Goal: Transaction & Acquisition: Purchase product/service

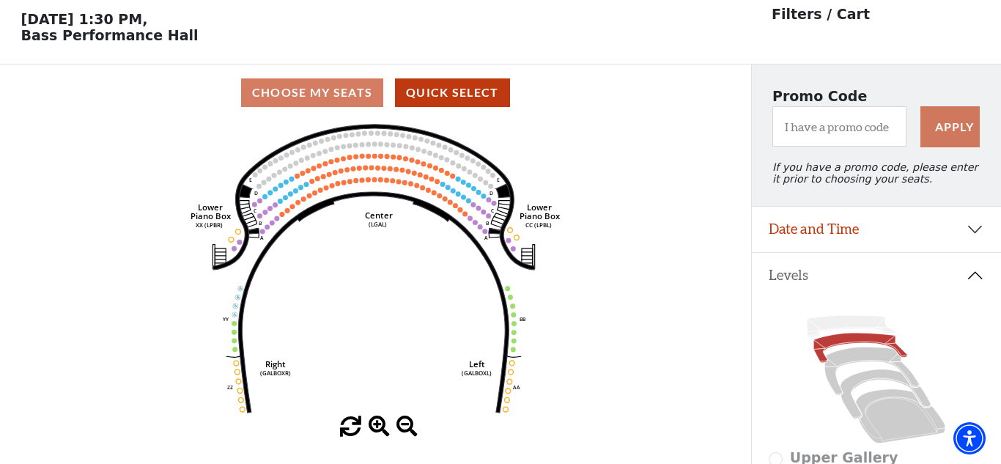
scroll to position [57, 0]
click at [852, 357] on icon at bounding box center [872, 371] width 95 height 48
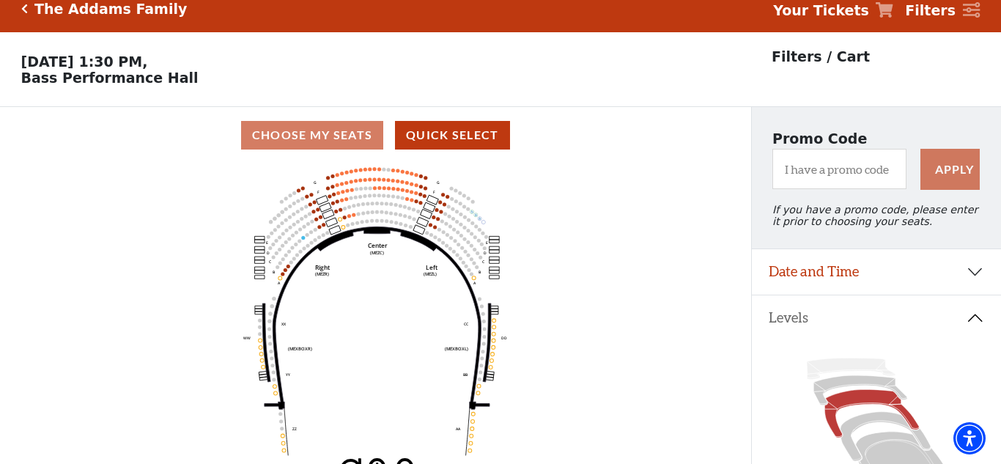
scroll to position [7, 0]
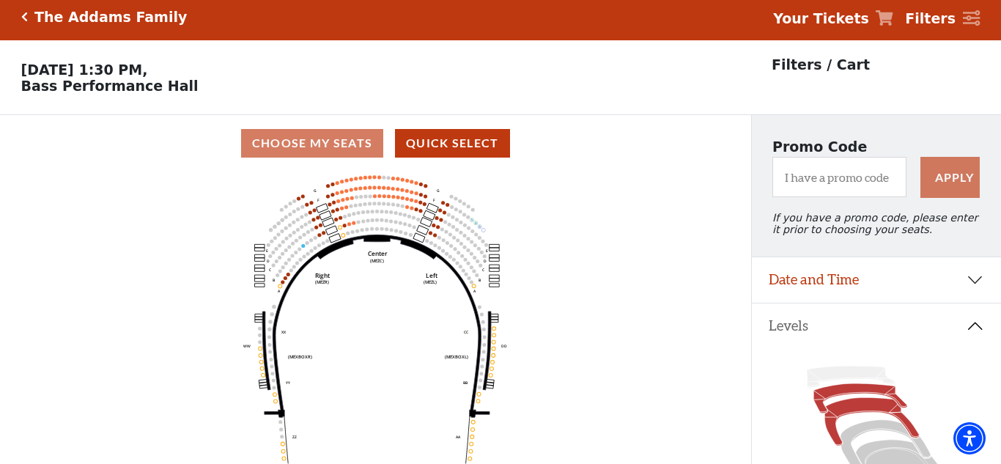
click at [847, 394] on icon at bounding box center [861, 398] width 94 height 29
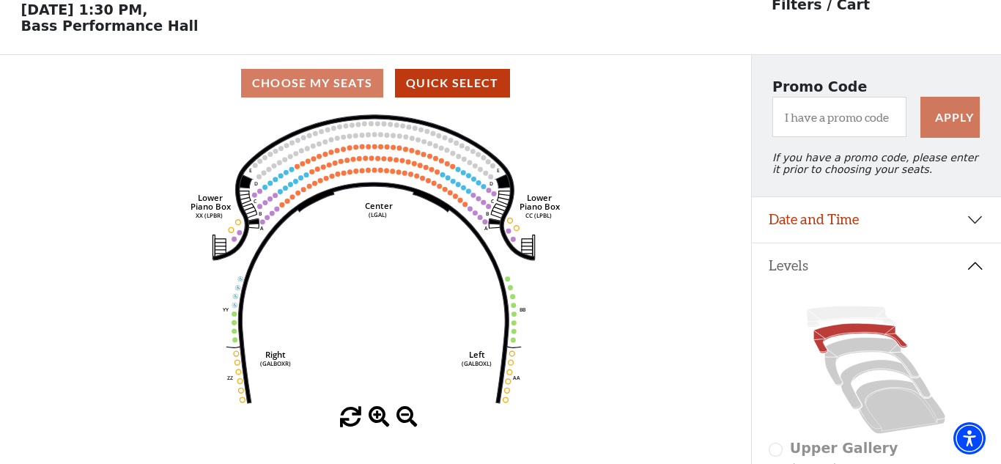
scroll to position [68, 0]
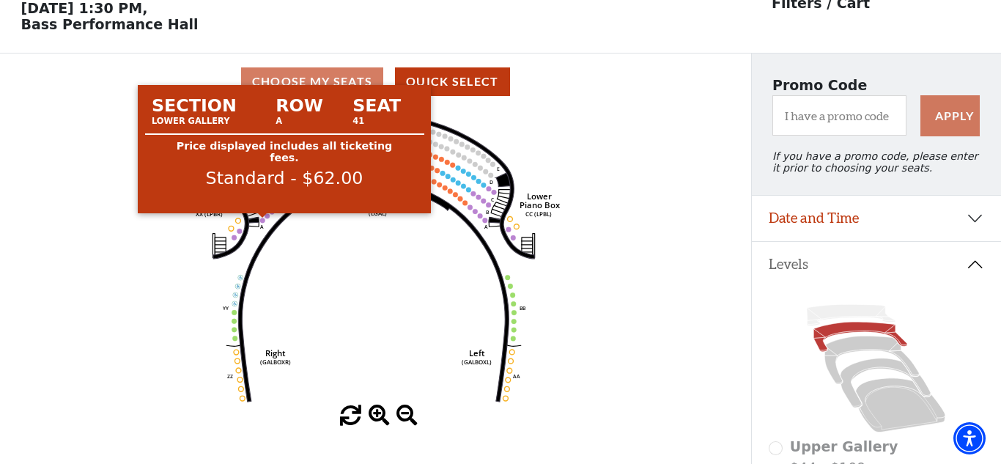
click at [261, 223] on circle at bounding box center [262, 220] width 5 height 5
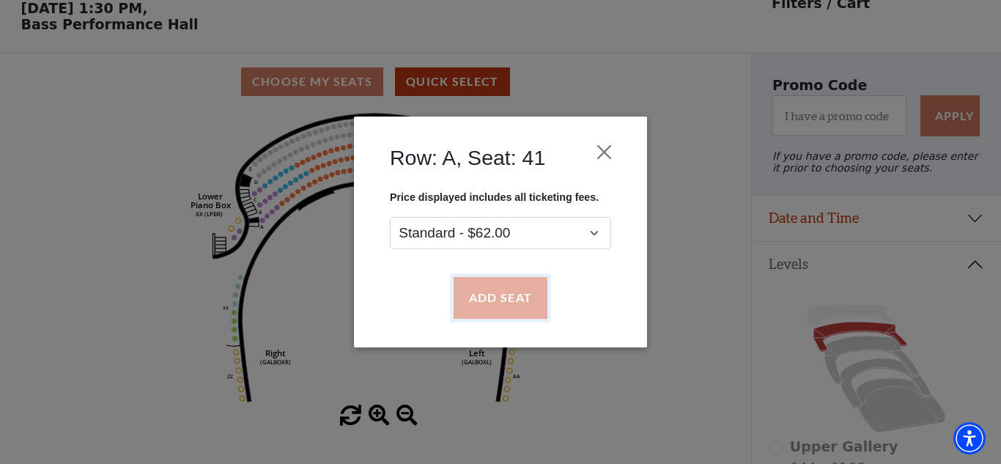
click at [495, 314] on button "Add Seat" at bounding box center [501, 298] width 94 height 41
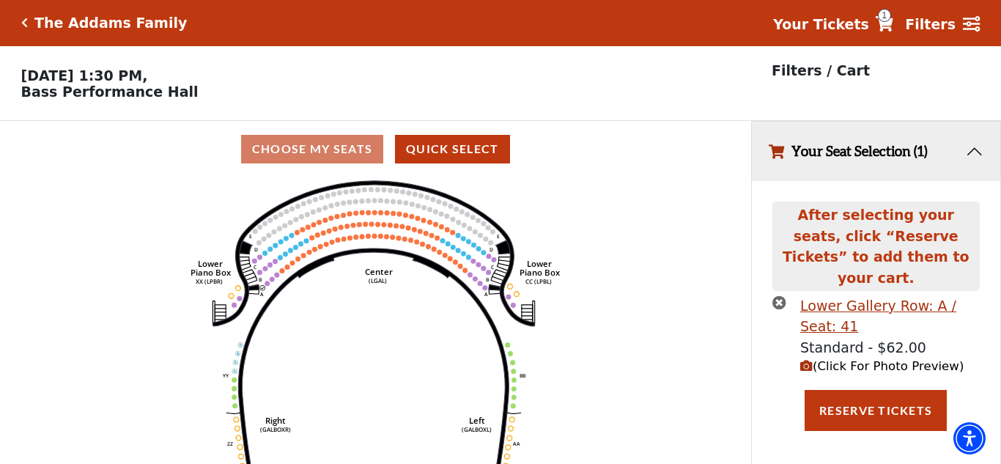
scroll to position [0, 0]
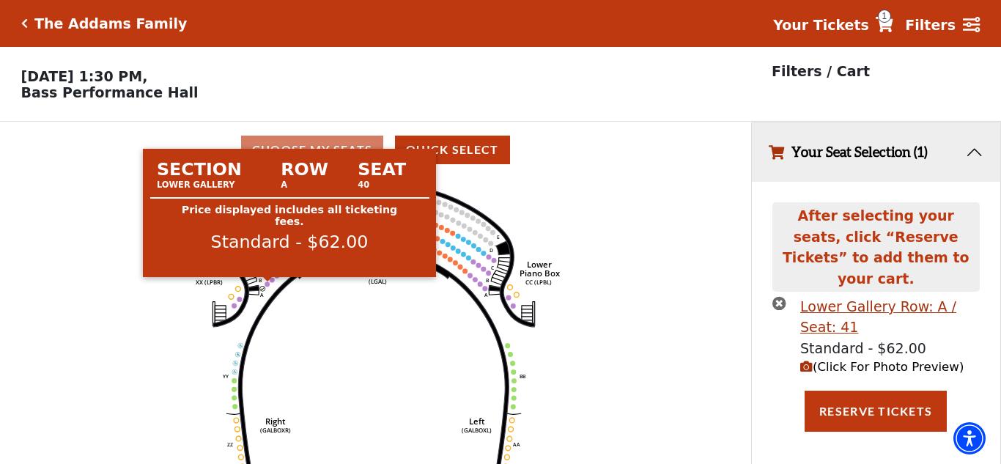
click at [266, 286] on circle at bounding box center [267, 283] width 5 height 5
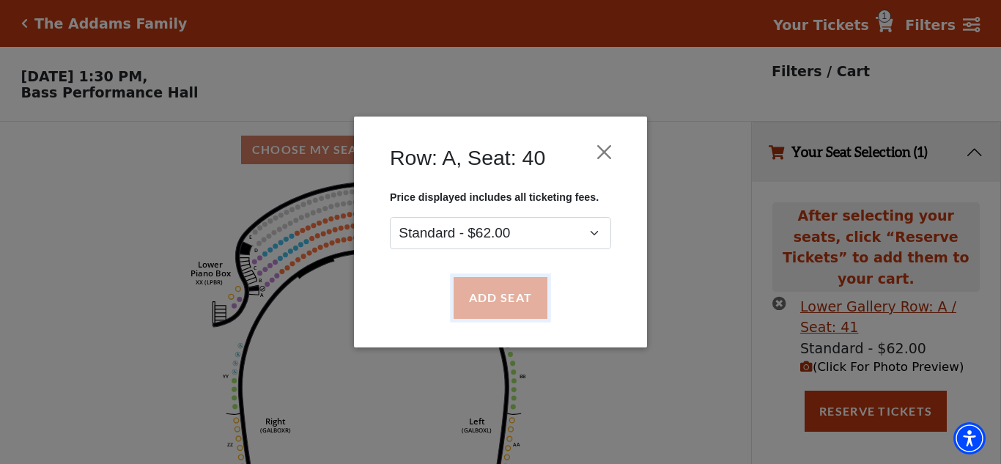
click at [491, 299] on button "Add Seat" at bounding box center [501, 298] width 94 height 41
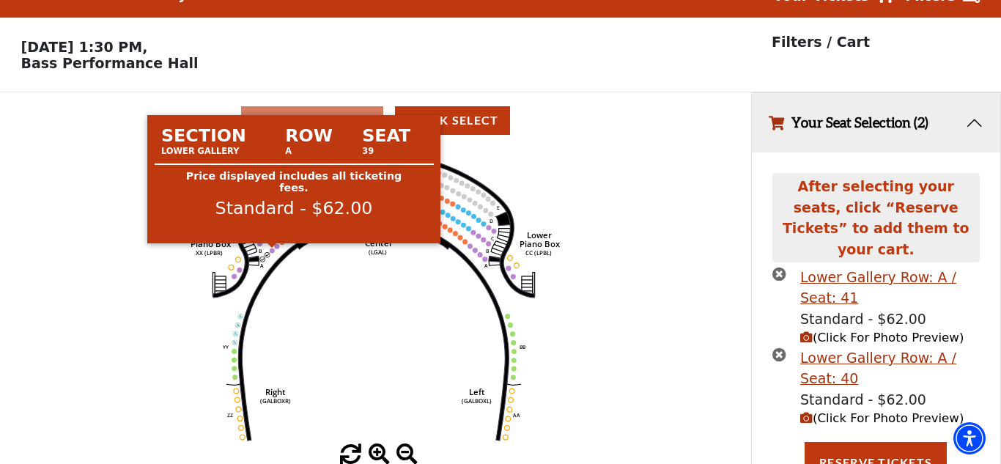
click at [272, 252] on circle at bounding box center [272, 250] width 5 height 5
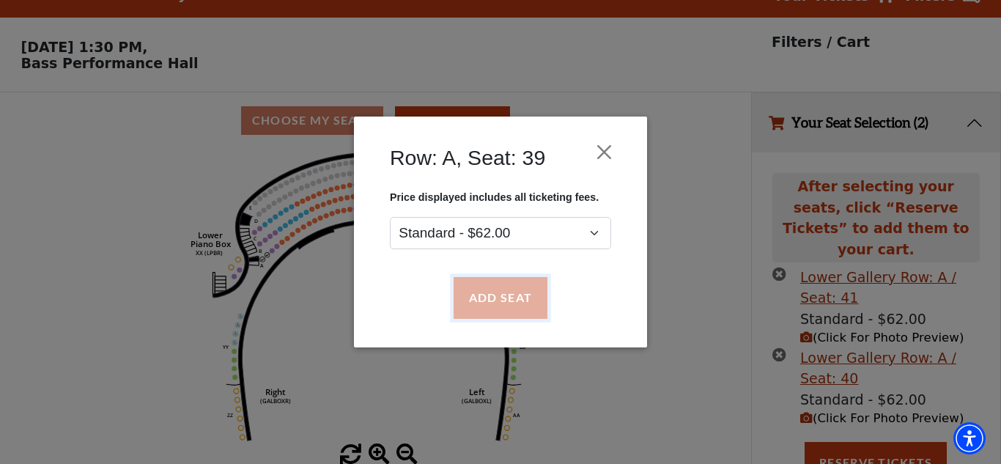
click at [497, 299] on button "Add Seat" at bounding box center [501, 298] width 94 height 41
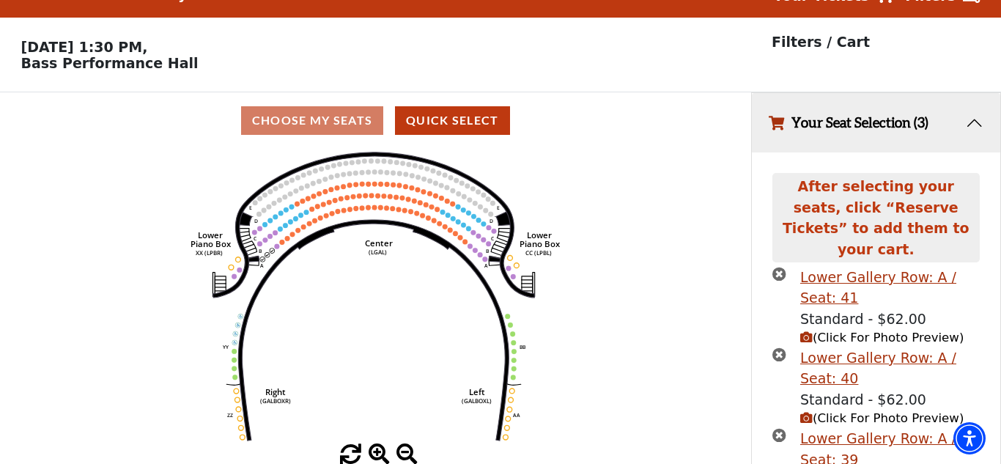
scroll to position [111, 0]
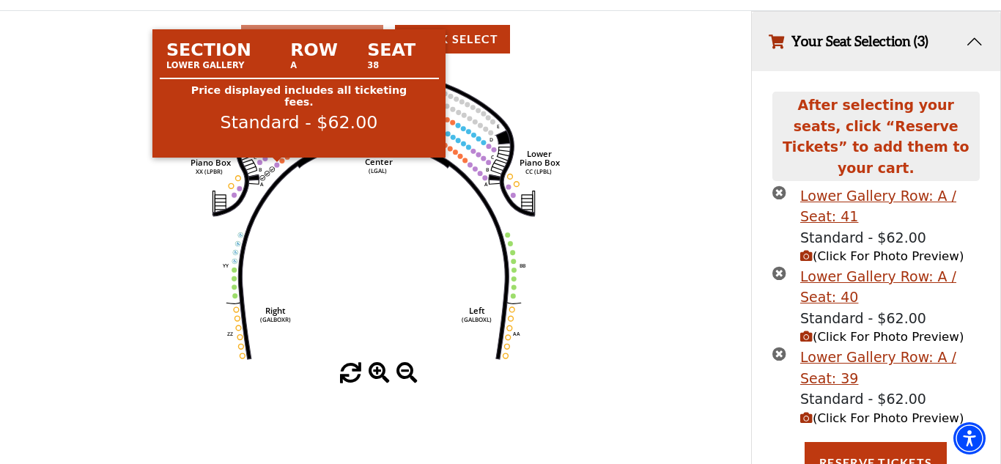
click at [277, 167] on circle at bounding box center [277, 164] width 5 height 5
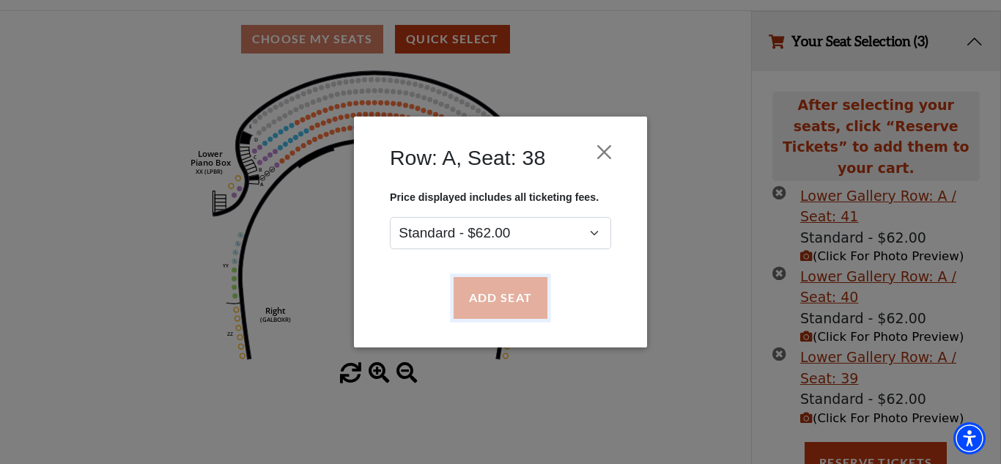
click at [495, 301] on button "Add Seat" at bounding box center [501, 298] width 94 height 41
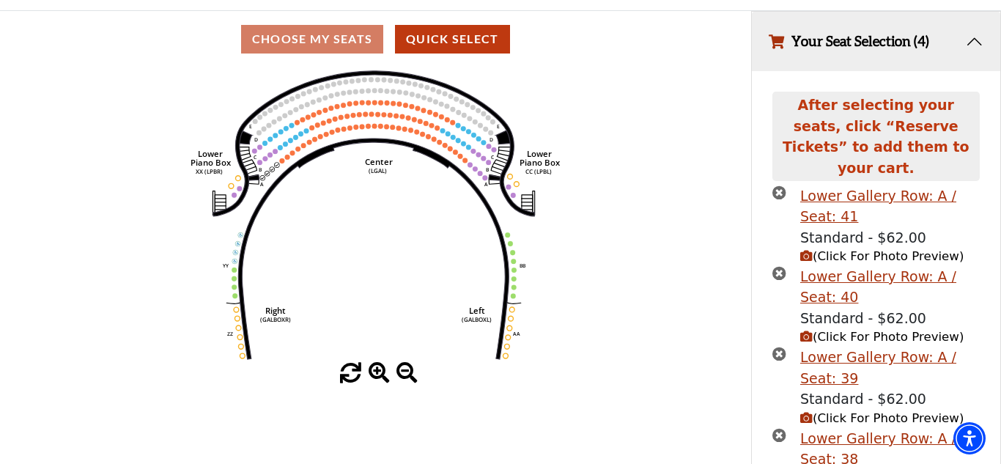
scroll to position [191, 0]
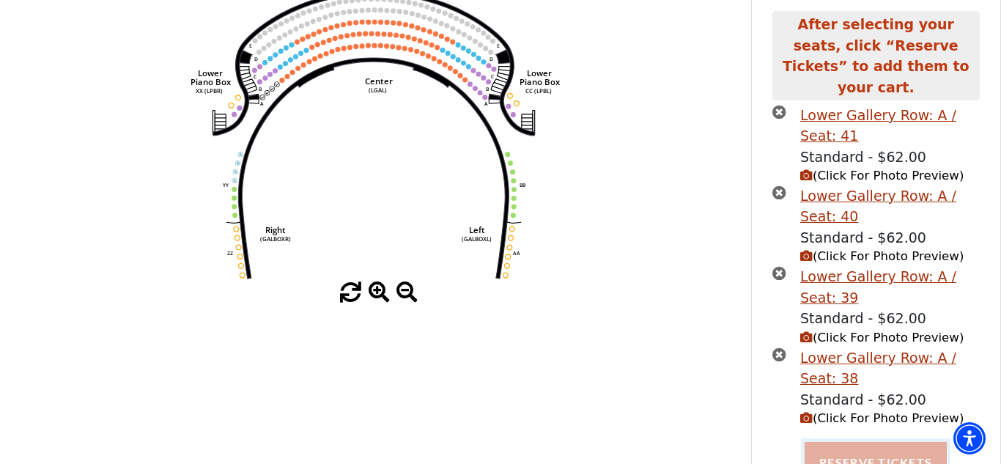
click at [861, 442] on button "Reserve Tickets" at bounding box center [876, 462] width 142 height 41
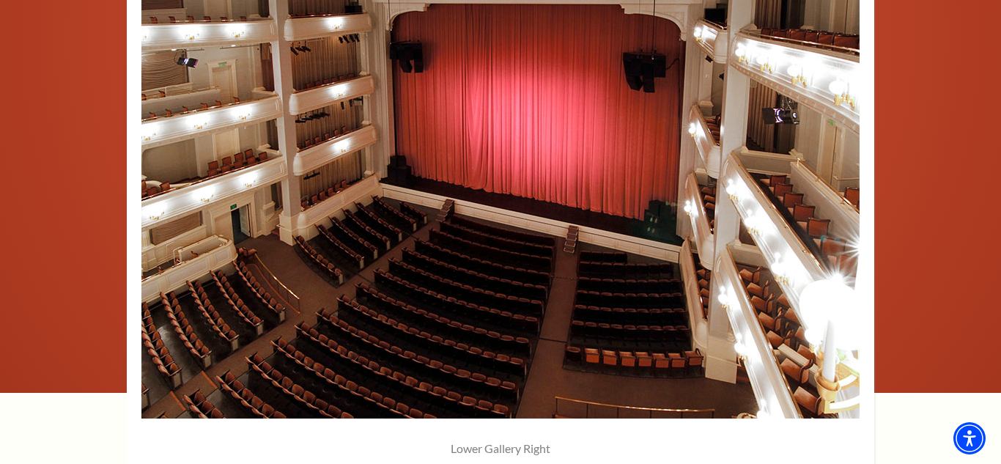
scroll to position [1103, 0]
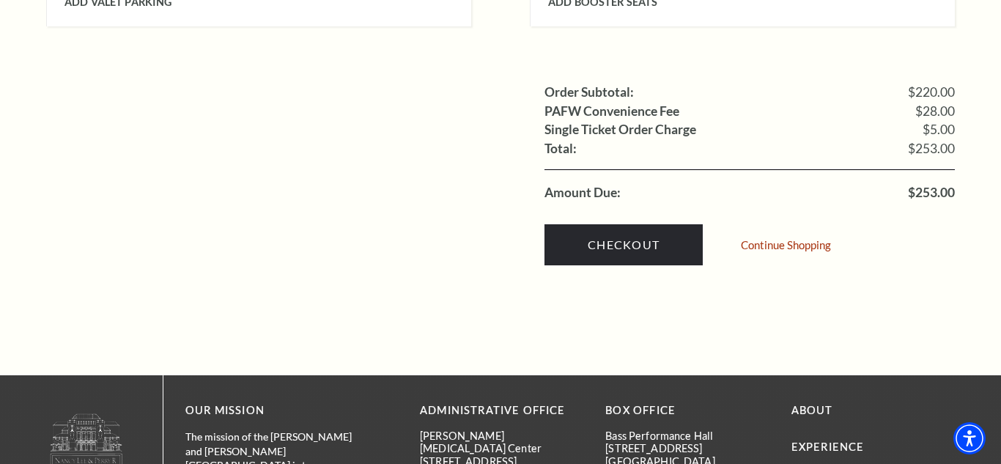
scroll to position [1598, 0]
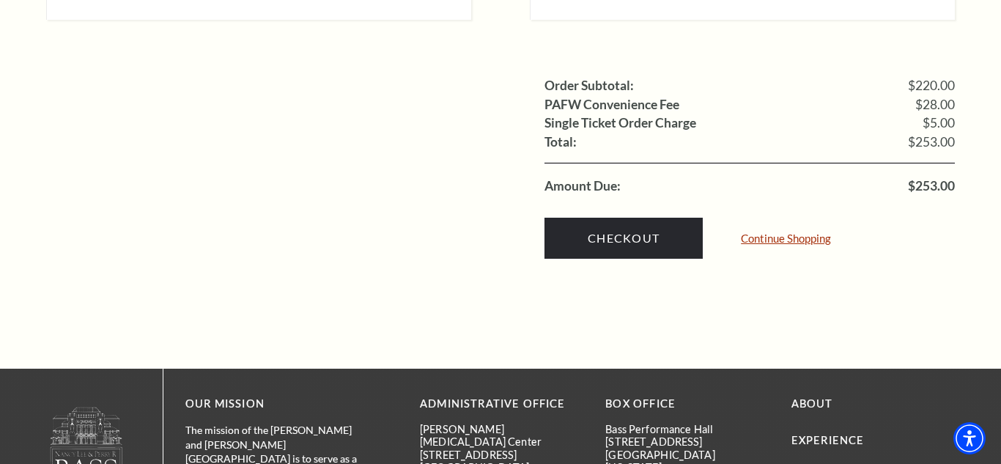
click at [802, 233] on link "Continue Shopping" at bounding box center [786, 238] width 90 height 11
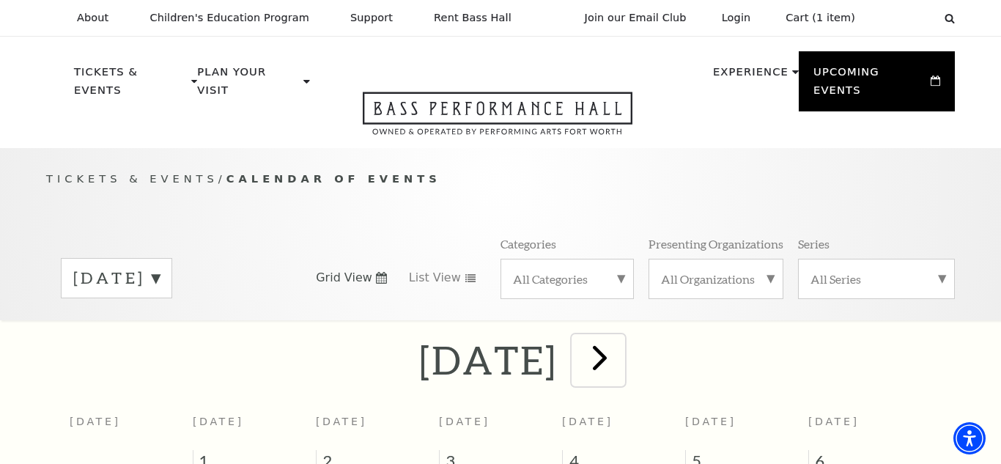
click at [621, 348] on span "next" at bounding box center [600, 357] width 42 height 42
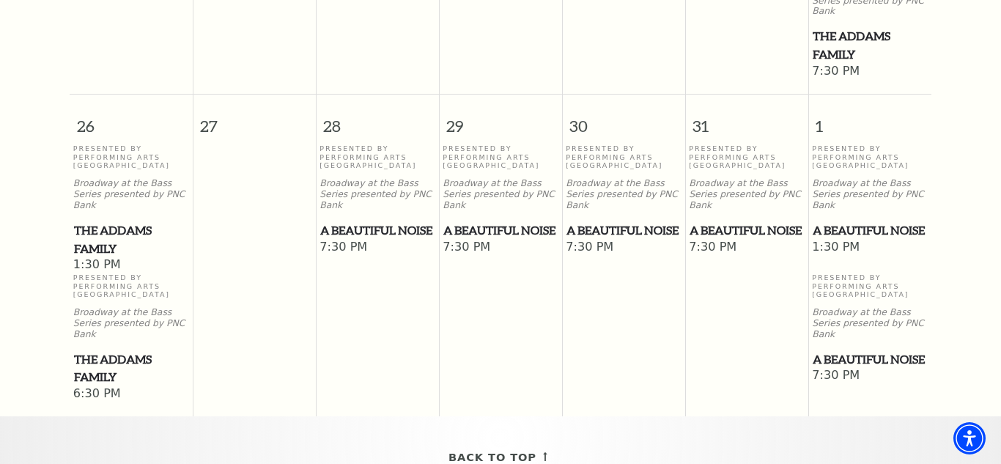
scroll to position [1203, 0]
click at [98, 223] on span "The Addams Family" at bounding box center [131, 241] width 114 height 36
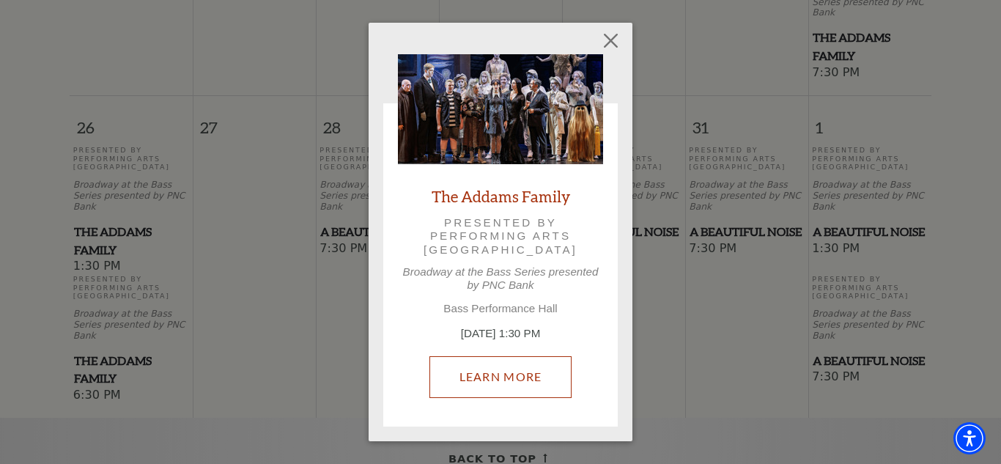
click at [515, 379] on link "Learn More" at bounding box center [500, 376] width 143 height 41
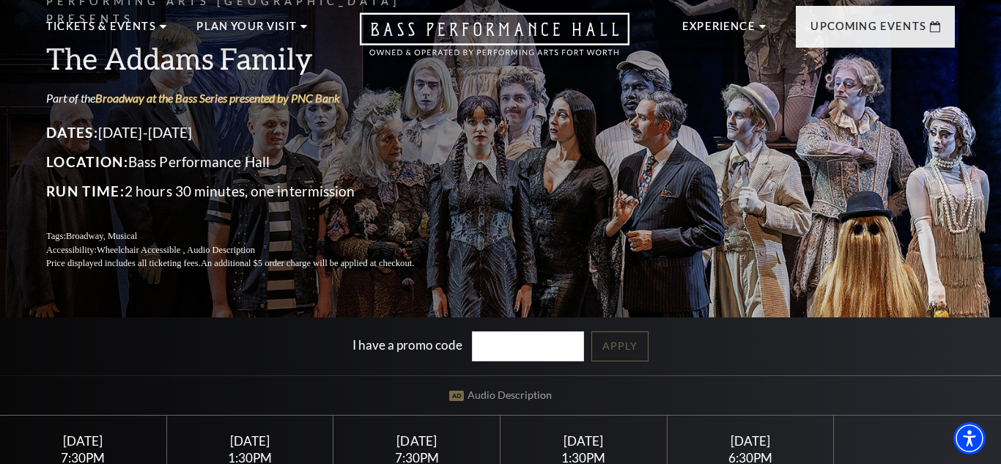
scroll to position [205, 0]
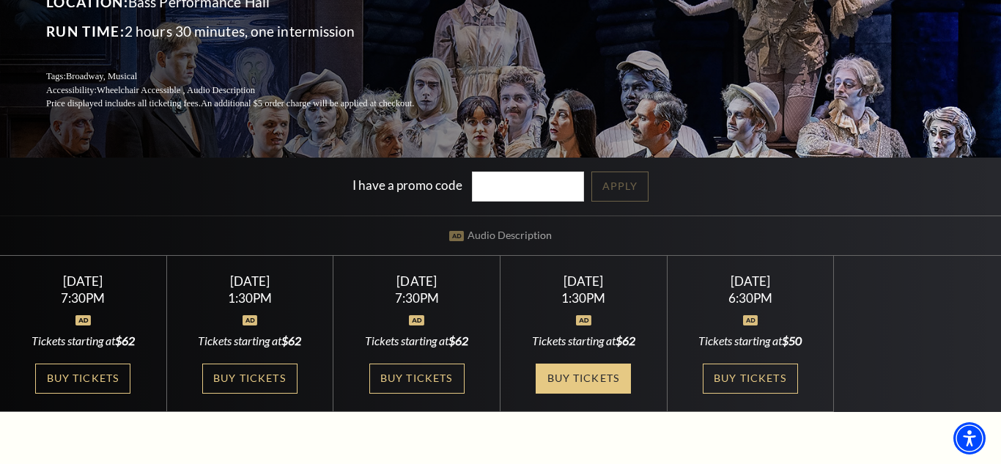
click at [612, 385] on link "Buy Tickets" at bounding box center [583, 378] width 95 height 30
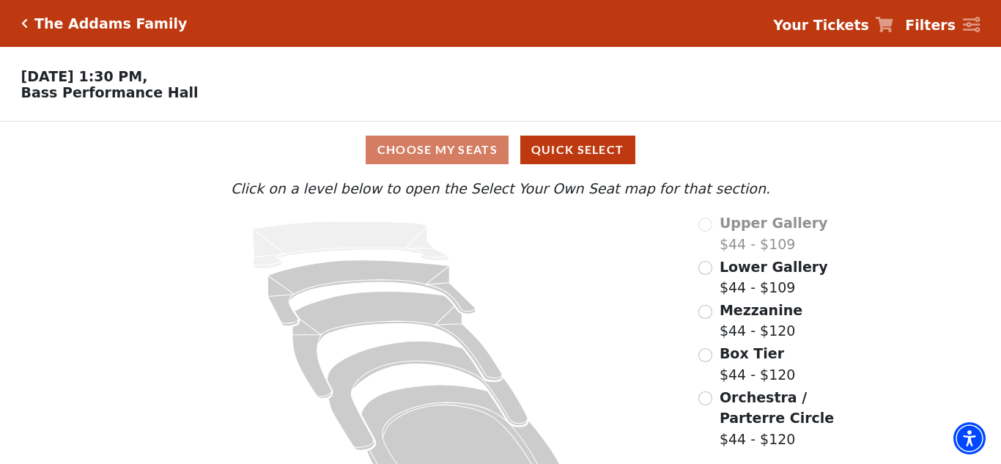
scroll to position [52, 0]
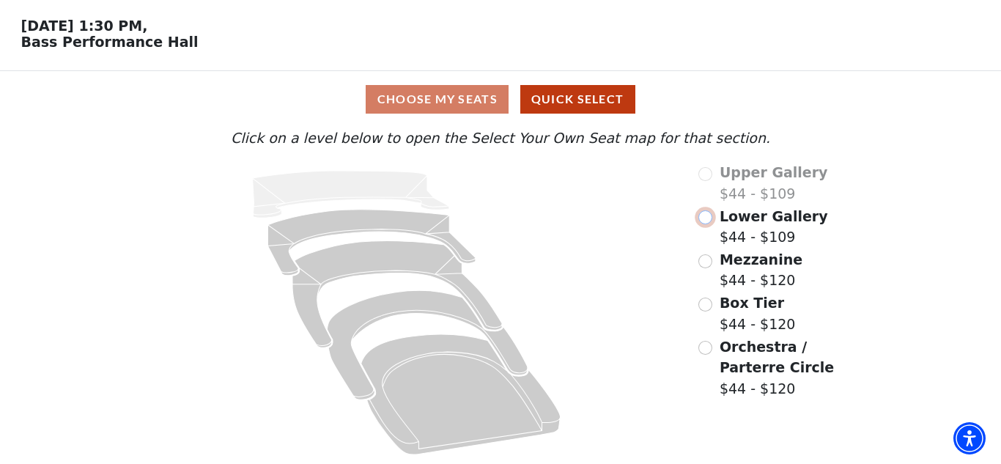
click at [711, 220] on input "Lower Gallery$44 - $109\a" at bounding box center [705, 217] width 14 height 14
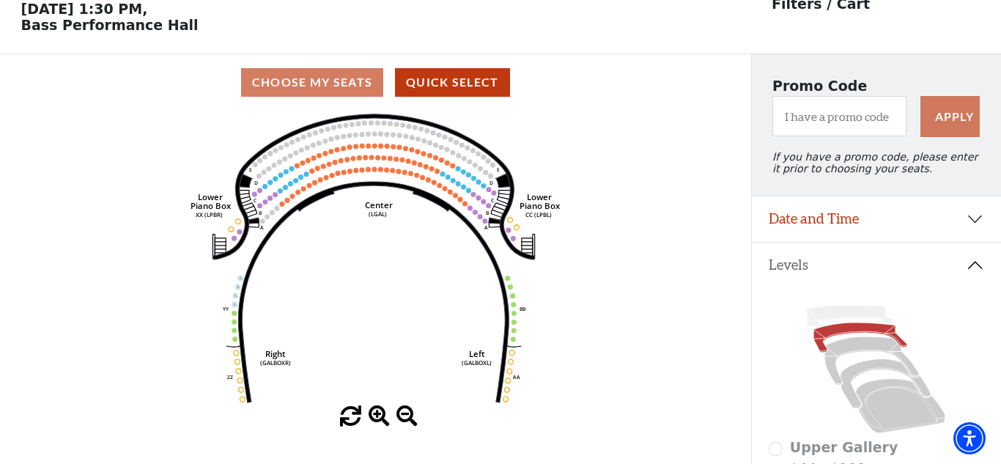
scroll to position [68, 0]
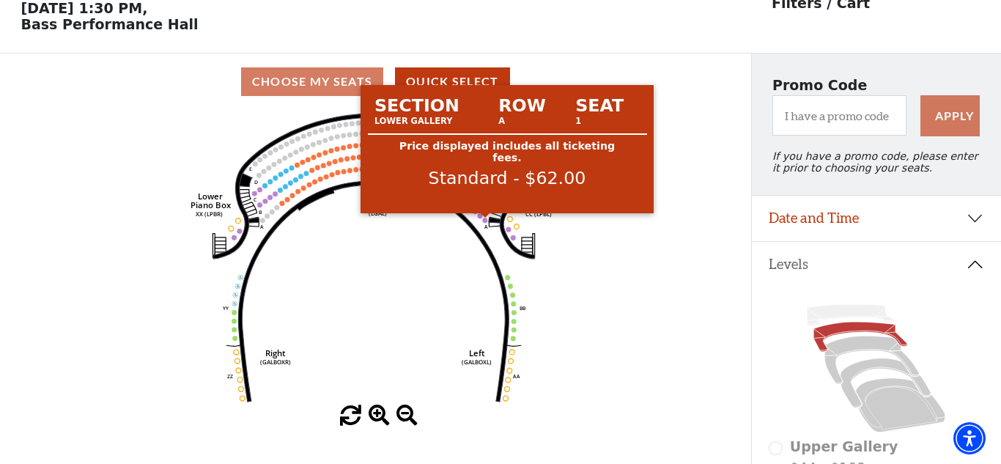
click at [484, 221] on circle at bounding box center [485, 220] width 5 height 5
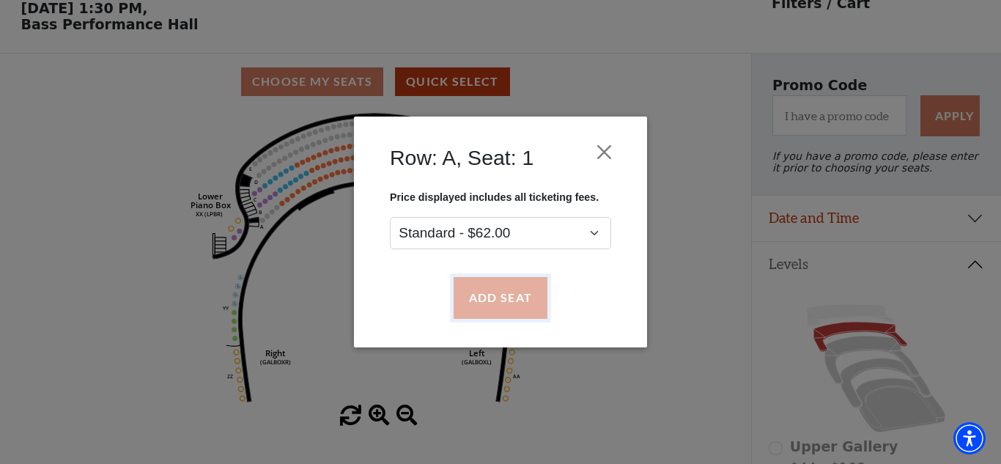
click at [497, 290] on button "Add Seat" at bounding box center [501, 298] width 94 height 41
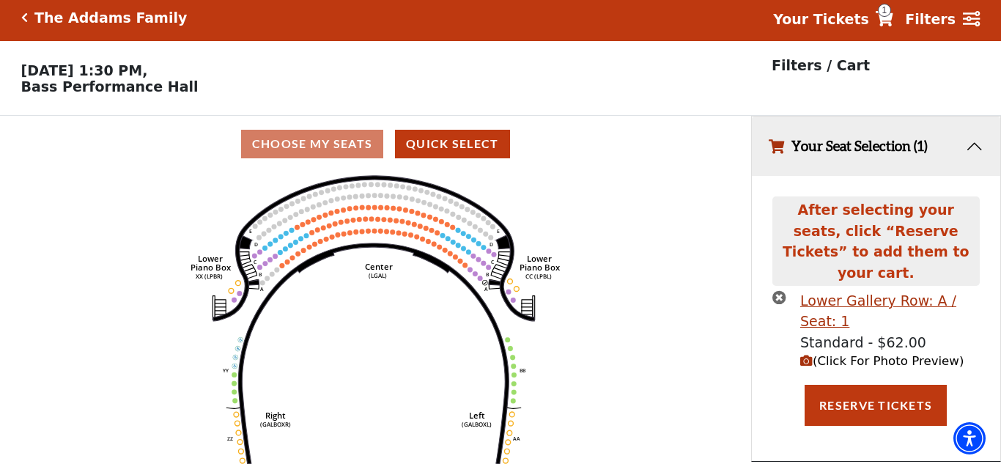
scroll to position [0, 0]
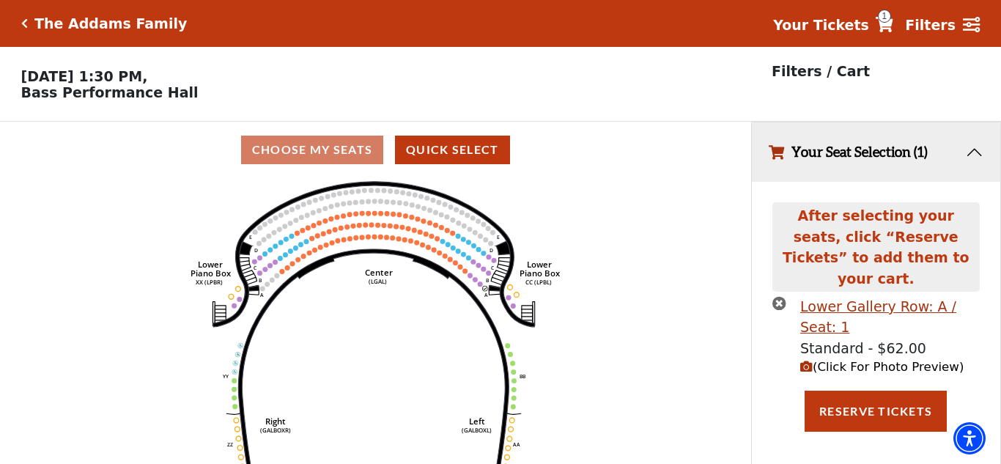
click at [854, 360] on span "(Click For Photo Preview)" at bounding box center [881, 367] width 163 height 14
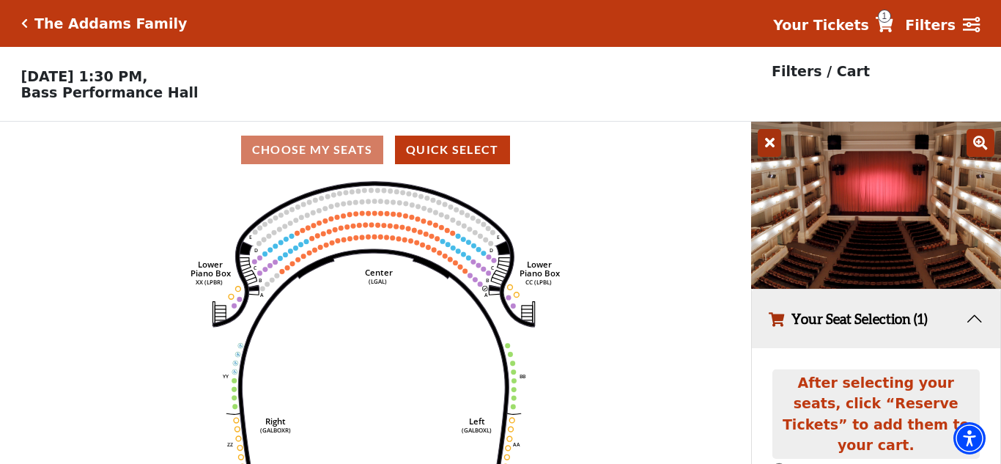
scroll to position [151, 0]
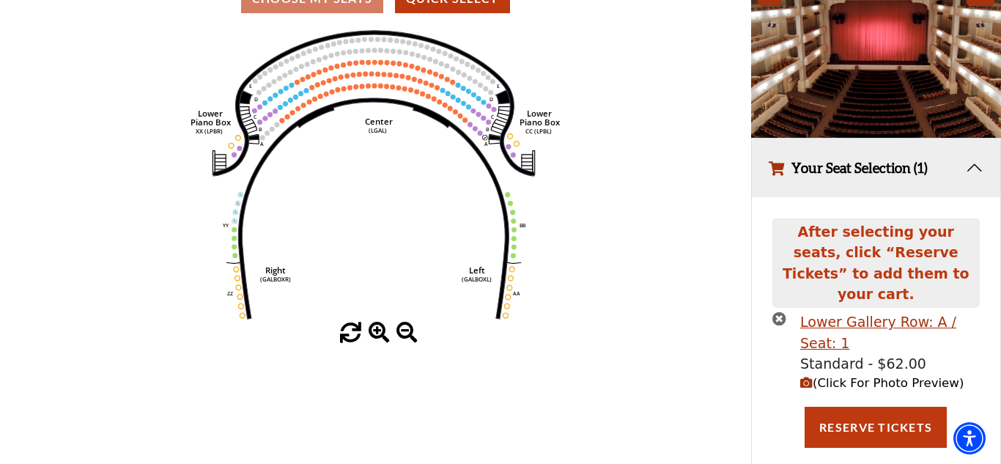
click at [779, 311] on icon "times-circle" at bounding box center [779, 318] width 14 height 14
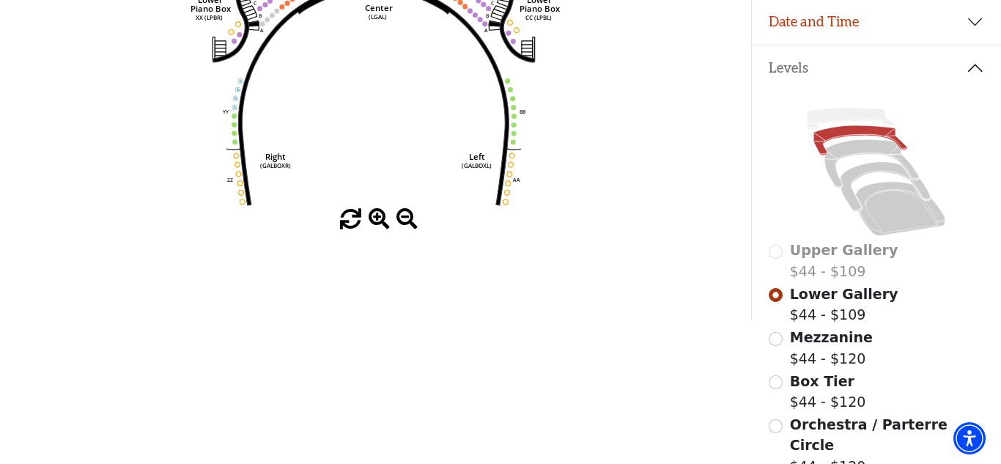
scroll to position [0, 0]
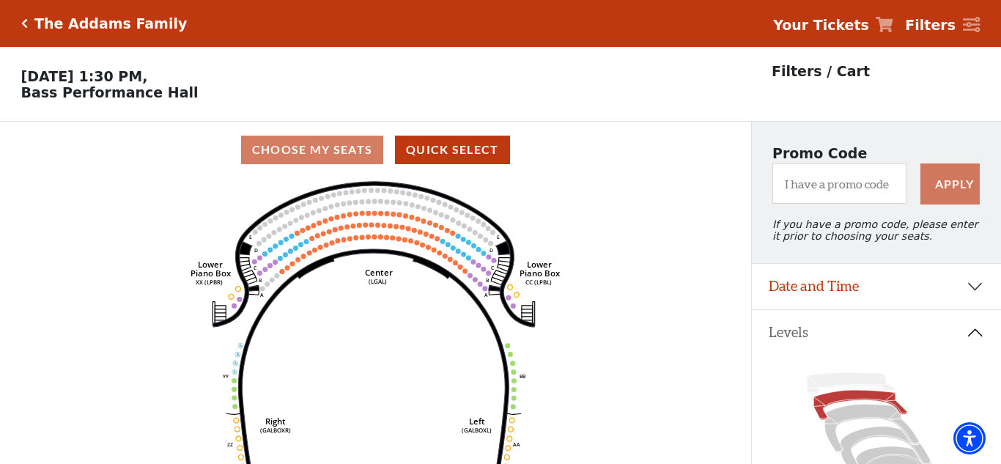
click at [893, 26] on icon at bounding box center [885, 24] width 18 height 15
click at [843, 23] on strong "Your Tickets" at bounding box center [821, 25] width 96 height 16
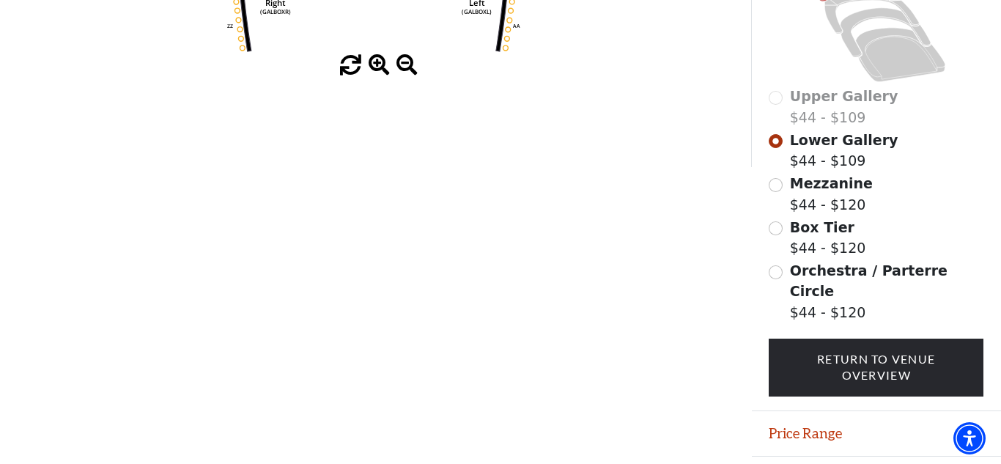
scroll to position [418, 0]
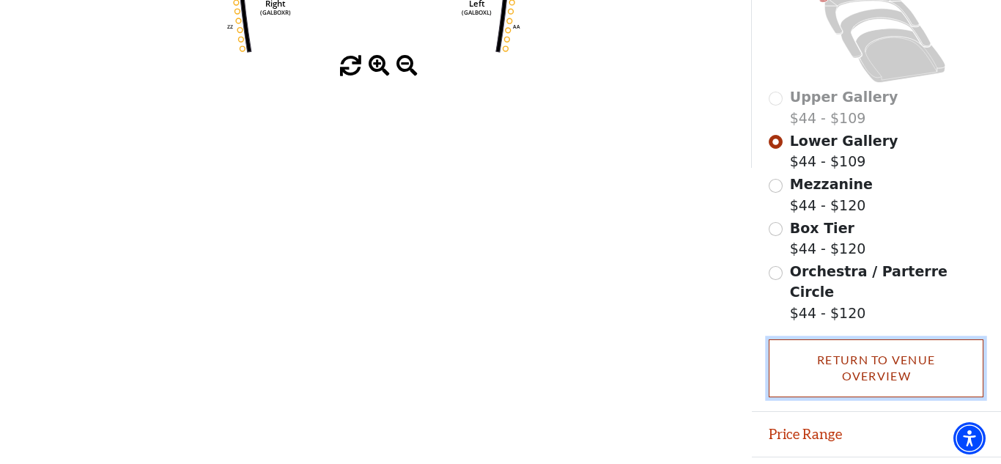
click at [882, 356] on link "Return To Venue Overview" at bounding box center [876, 368] width 215 height 58
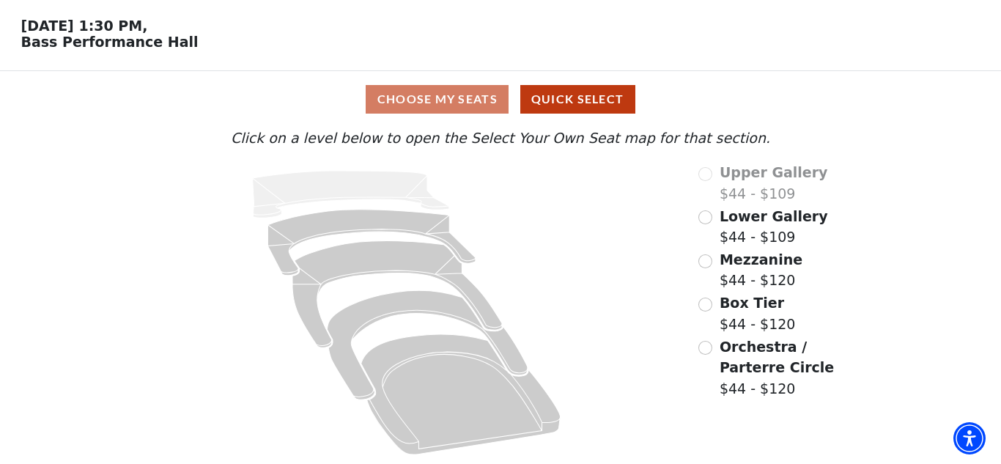
scroll to position [0, 0]
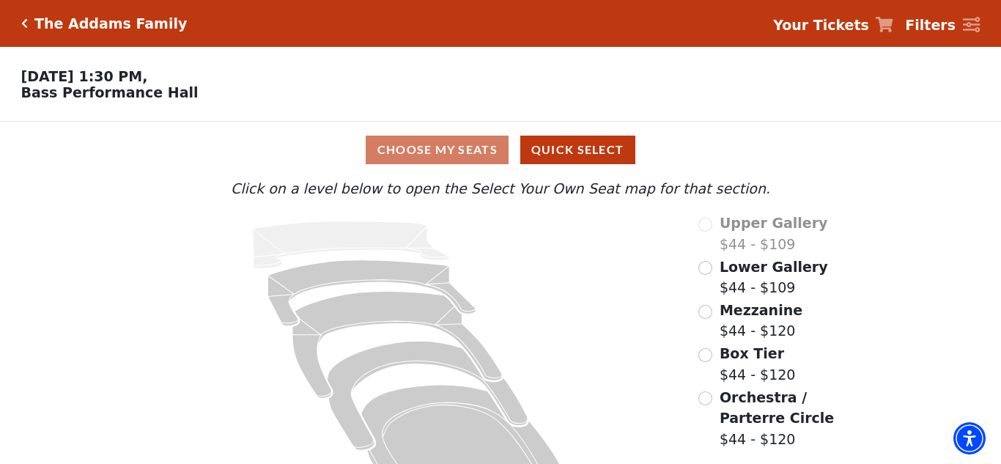
click at [860, 25] on strong "Your Tickets" at bounding box center [821, 25] width 96 height 16
click at [101, 25] on h5 "The Addams Family" at bounding box center [110, 23] width 152 height 17
click at [25, 22] on icon "Click here to go back to filters" at bounding box center [24, 23] width 7 height 10
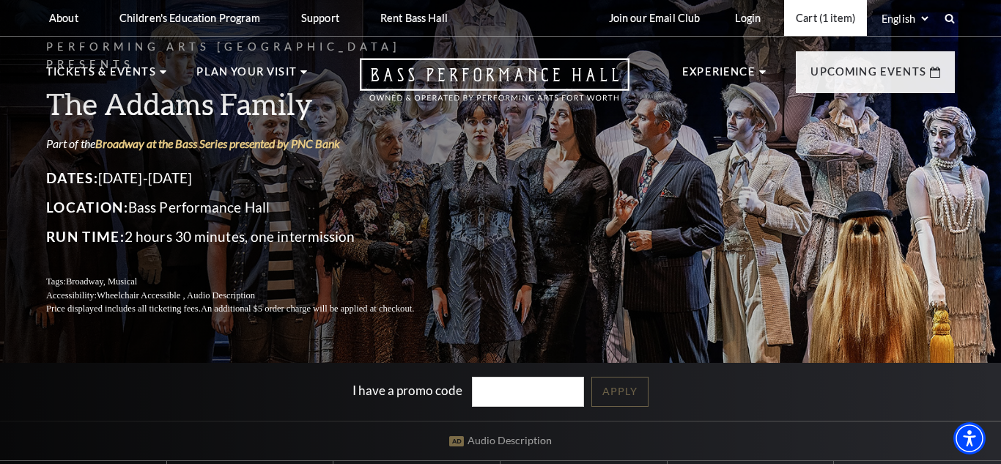
click at [812, 17] on link "Cart (1 item)" at bounding box center [825, 18] width 83 height 36
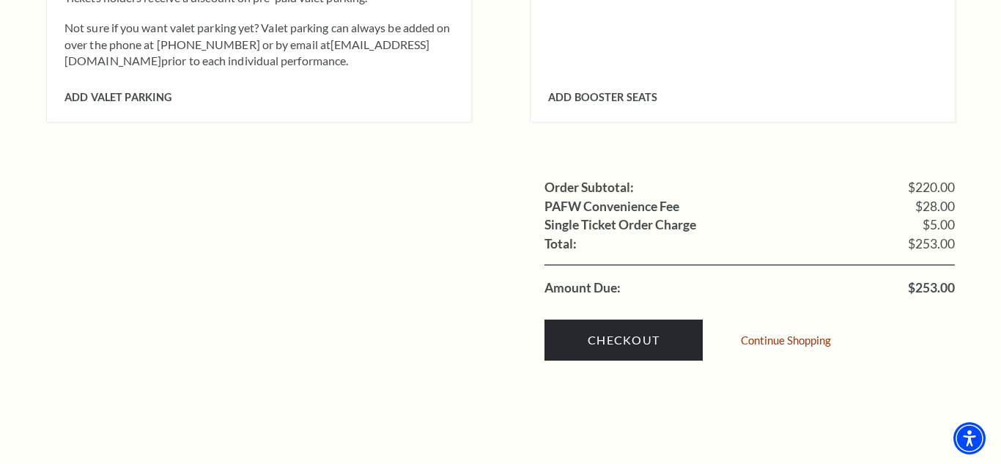
scroll to position [1501, 0]
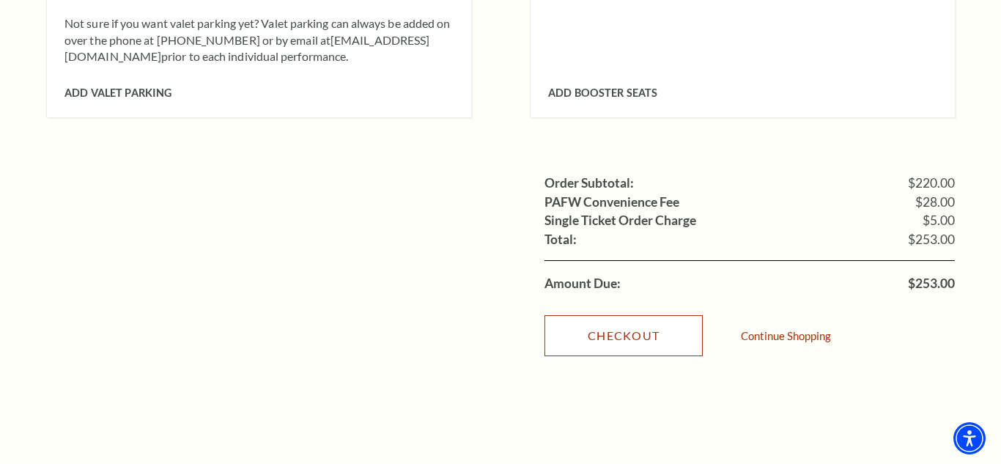
click at [597, 315] on link "Checkout" at bounding box center [623, 335] width 158 height 41
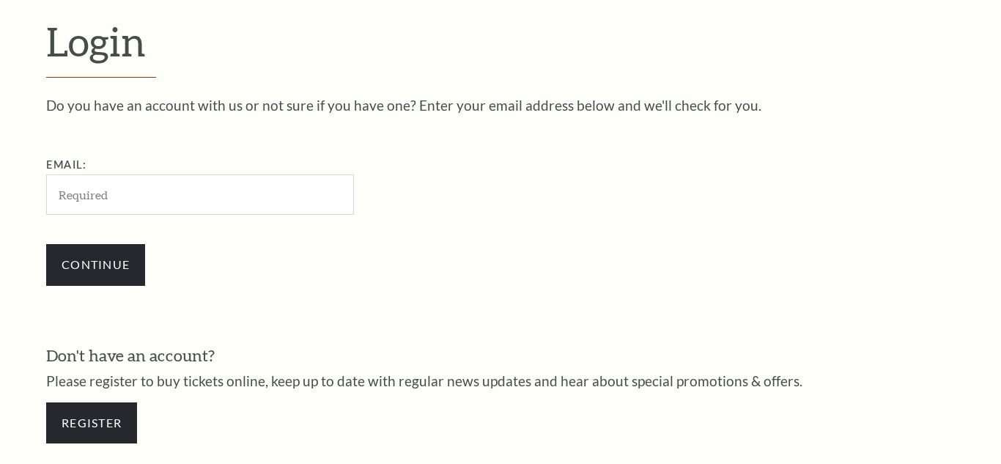
scroll to position [411, 0]
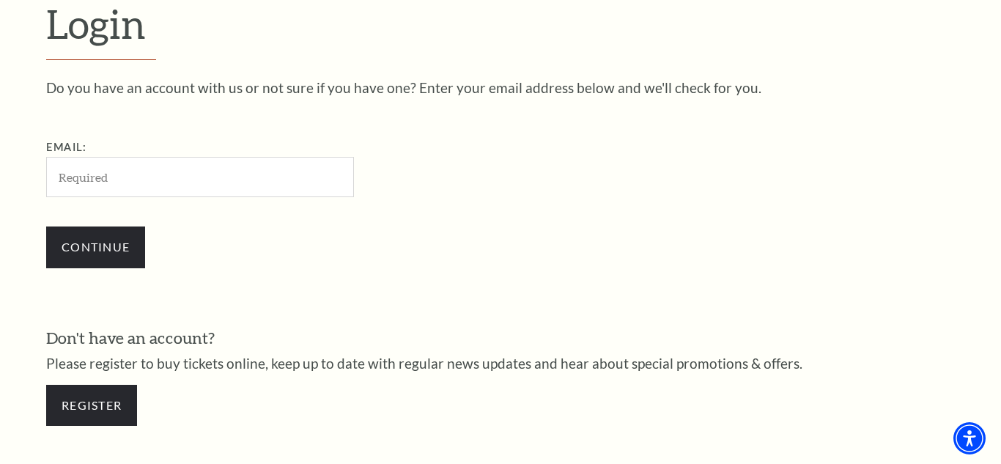
click at [265, 155] on div "Email:" at bounding box center [273, 168] width 454 height 59
click at [251, 190] on input "Email:" at bounding box center [200, 177] width 308 height 40
type input "[EMAIL_ADDRESS][DOMAIN_NAME]"
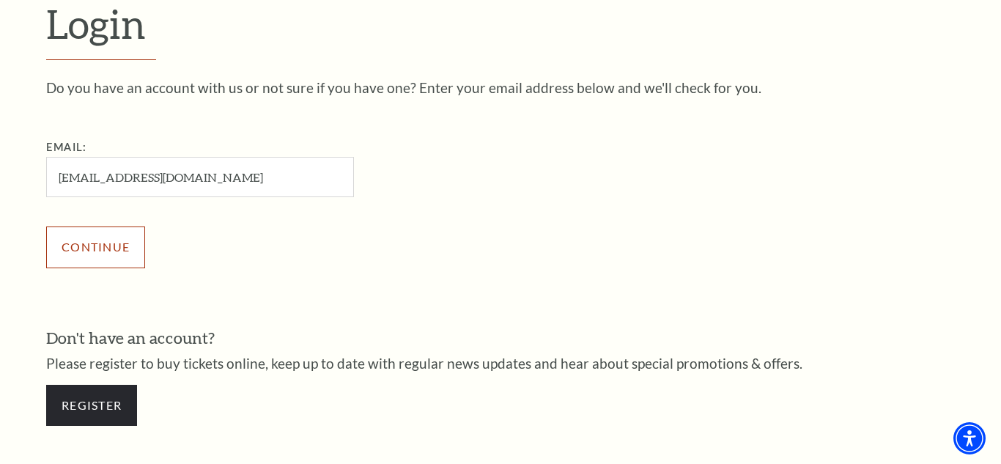
click at [122, 248] on input "Continue" at bounding box center [95, 246] width 99 height 41
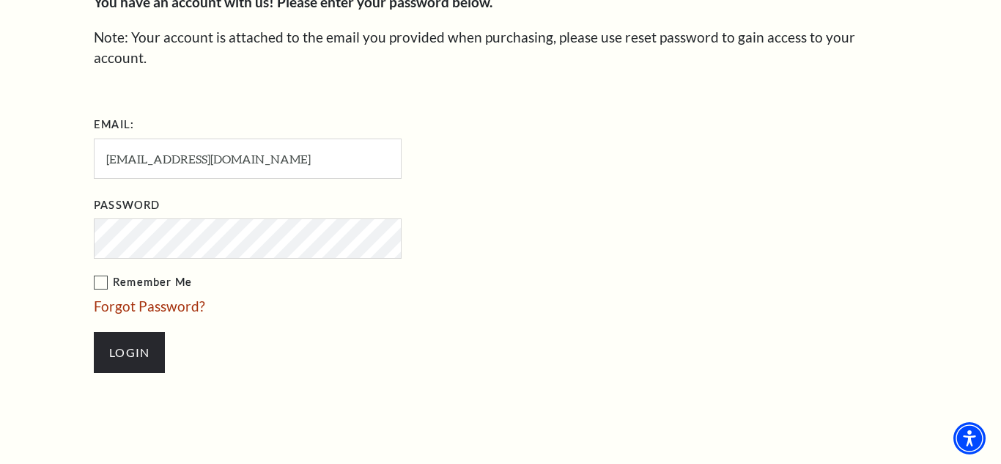
scroll to position [520, 0]
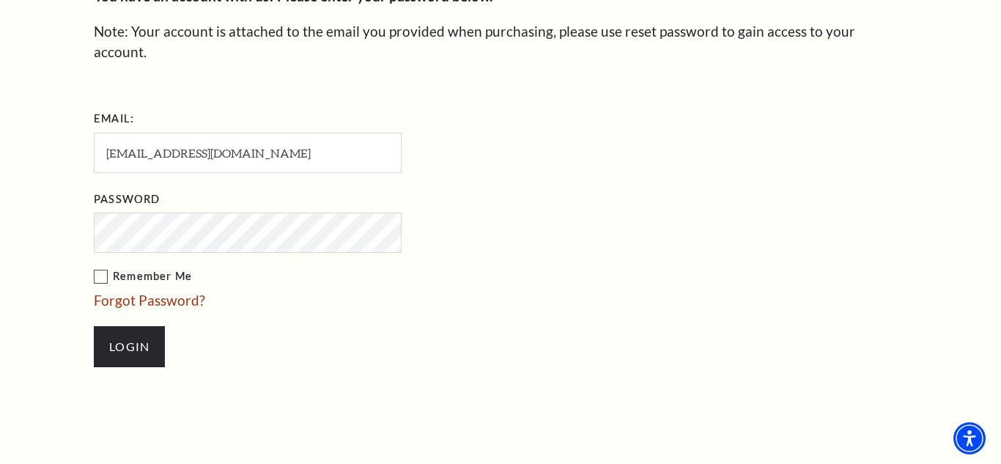
click at [94, 326] on input "Login" at bounding box center [129, 346] width 71 height 41
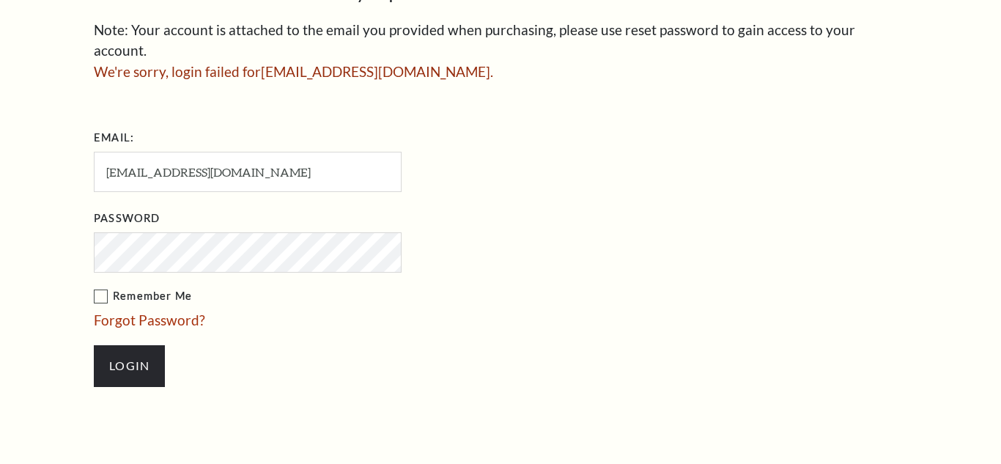
scroll to position [521, 0]
click at [94, 345] on input "Login" at bounding box center [129, 365] width 71 height 41
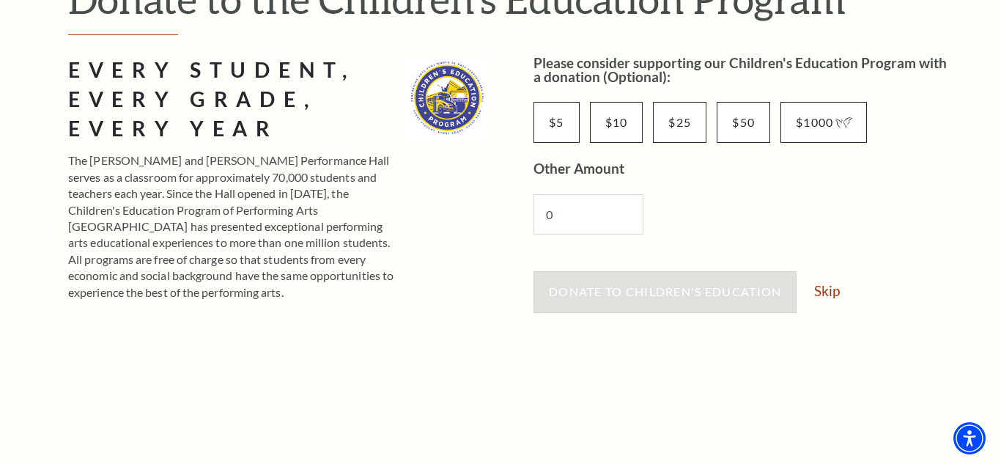
scroll to position [205, 0]
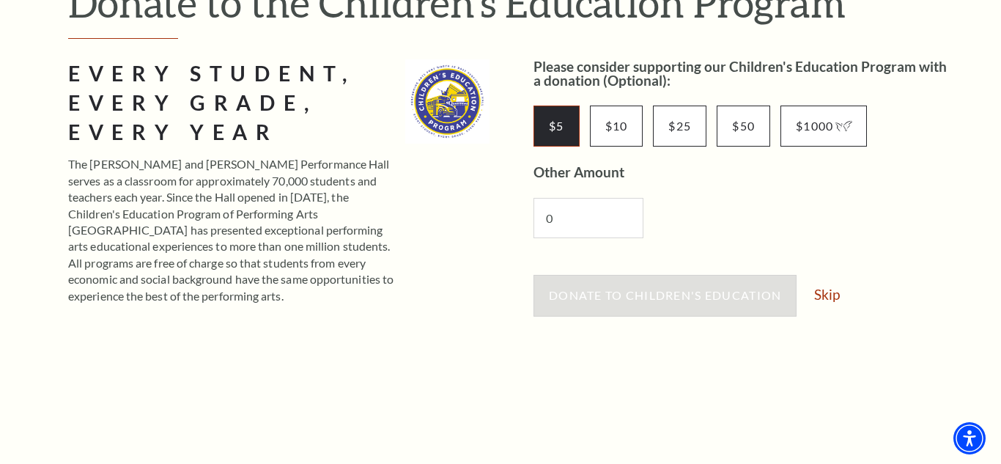
click at [555, 135] on input "$5" at bounding box center [556, 126] width 46 height 41
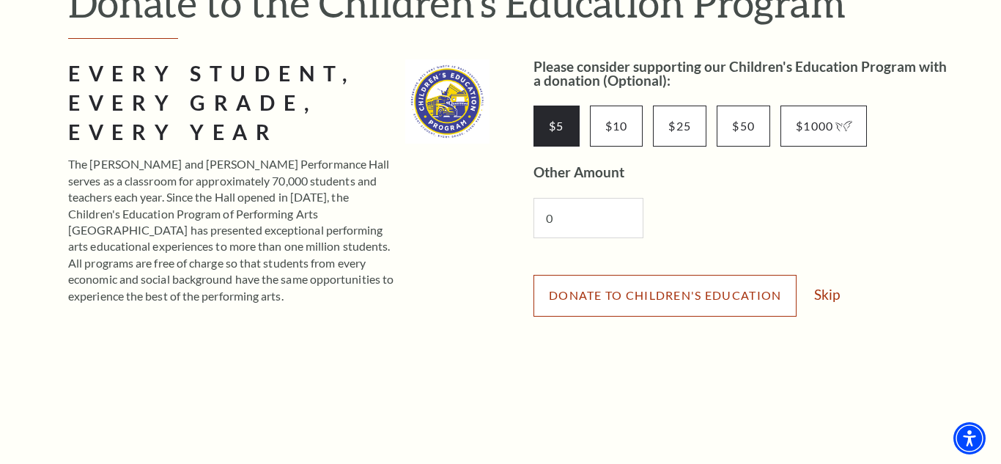
click at [726, 297] on span "Donate to Children's Education" at bounding box center [665, 295] width 232 height 14
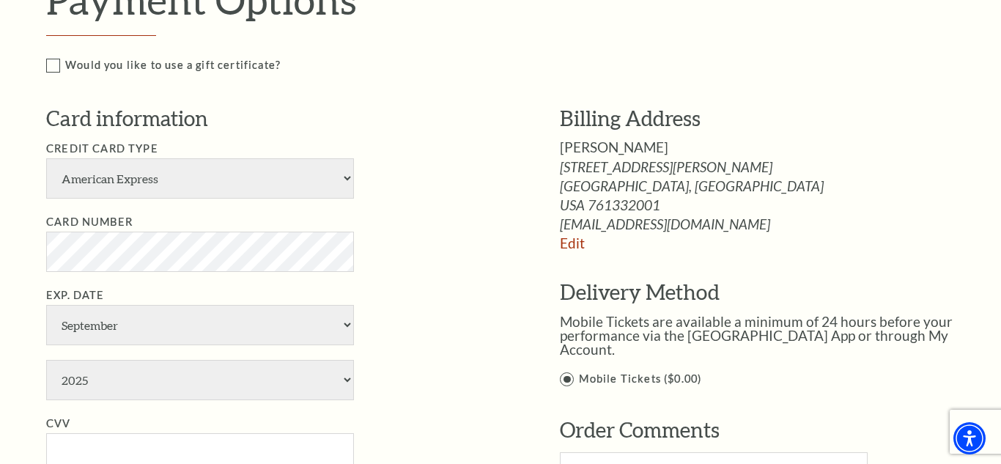
scroll to position [1045, 0]
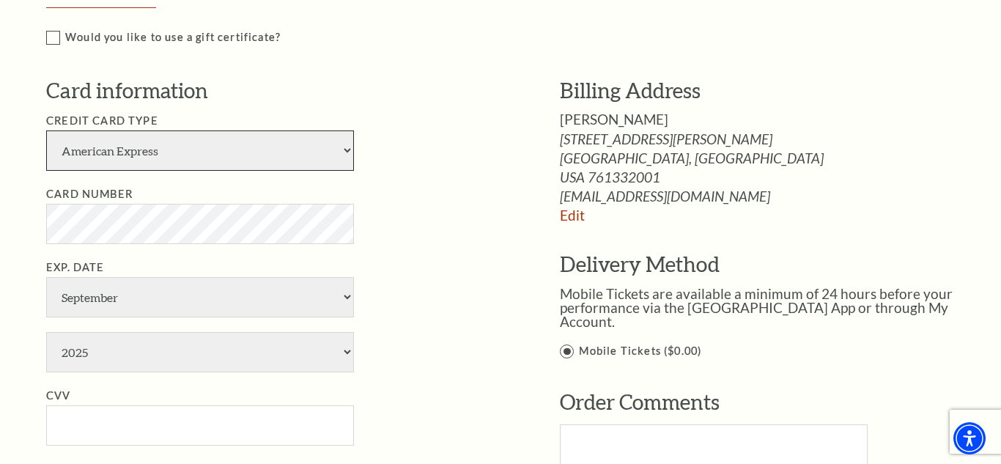
click at [340, 154] on select "American Express Visa Master Card Discover" at bounding box center [200, 150] width 308 height 40
select select "24"
click at [46, 130] on select "American Express Visa Master Card Discover" at bounding box center [200, 150] width 308 height 40
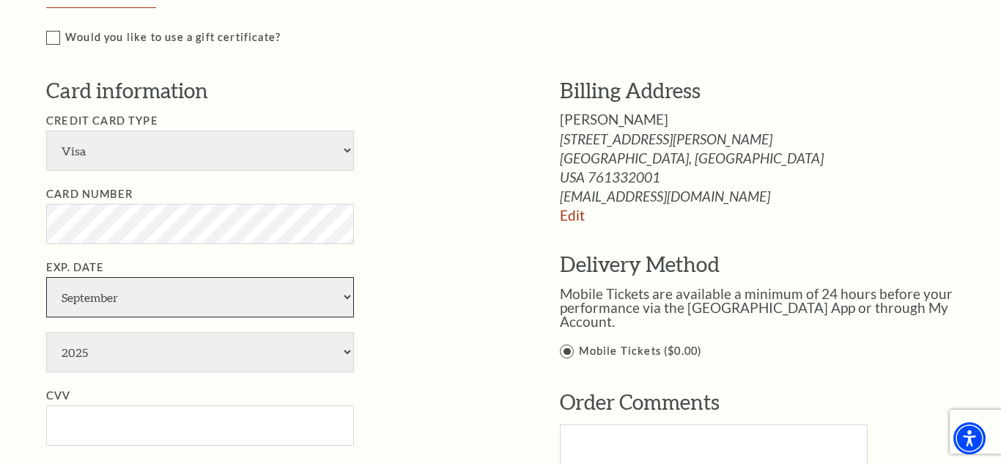
select select "2"
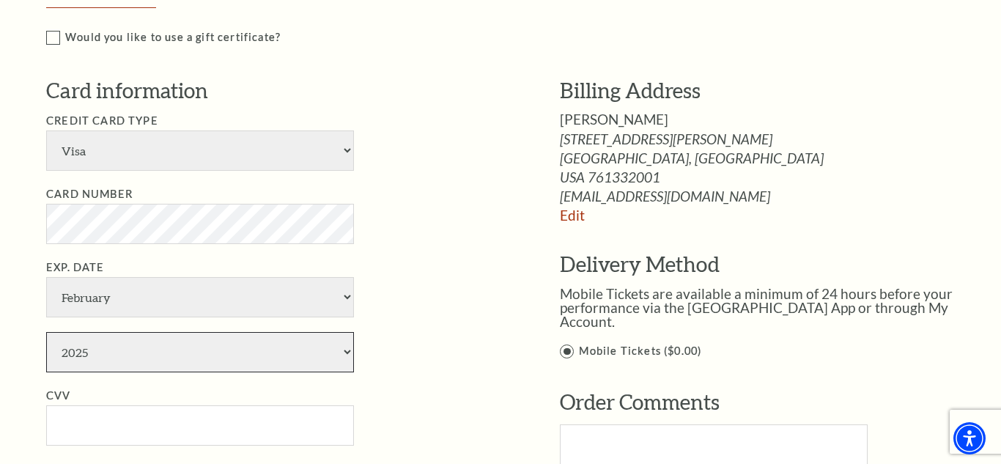
select select "2027"
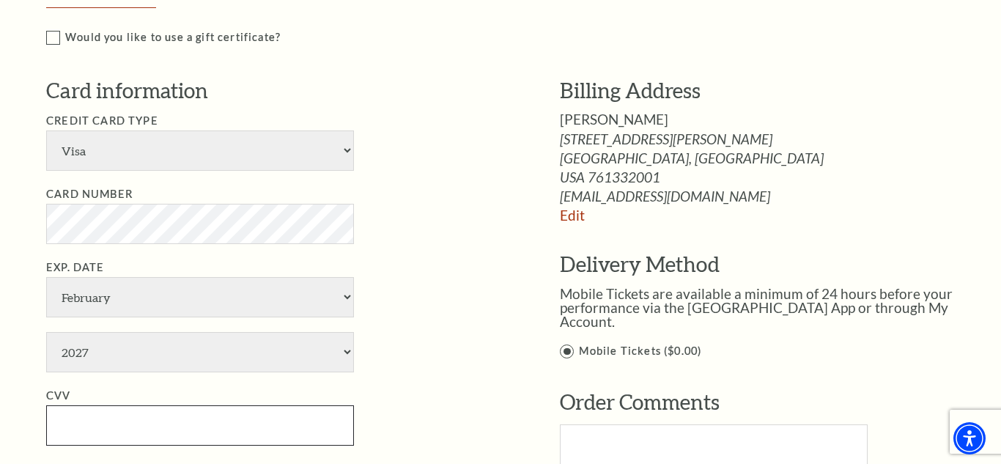
type input "710"
type input "Drew Tomlin"
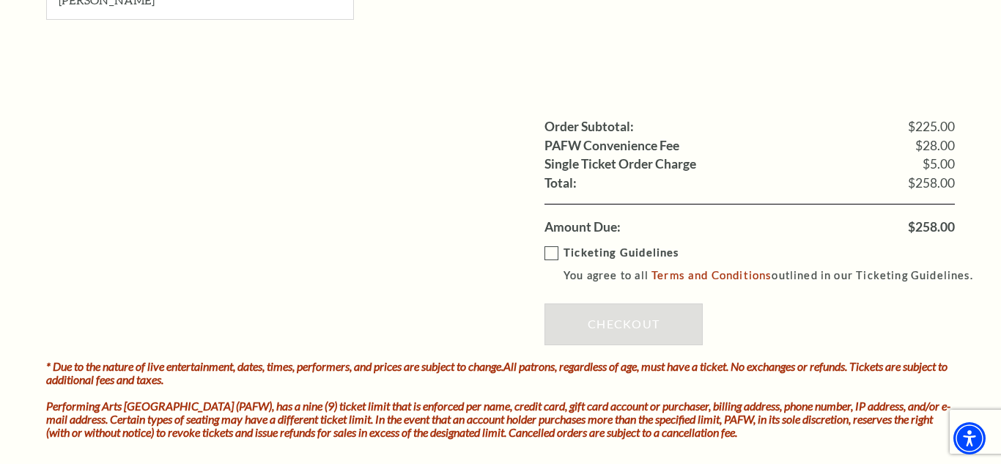
scroll to position [1545, 0]
click at [553, 254] on label "Ticketing Guidelines You agree to all Terms and Conditions outlined in our Tick…" at bounding box center [765, 263] width 442 height 40
click at [0, 0] on input "Ticketing Guidelines You agree to all Terms and Conditions outlined in our Tick…" at bounding box center [0, 0] width 0 height 0
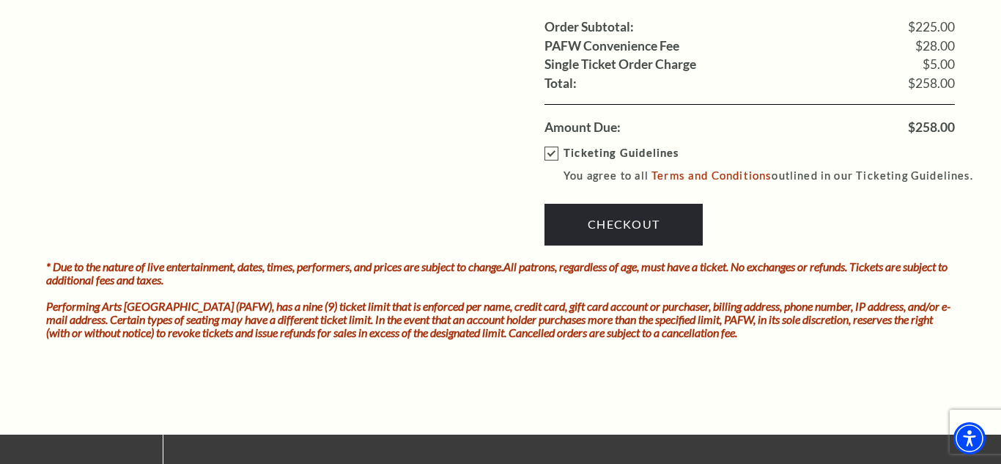
scroll to position [1640, 0]
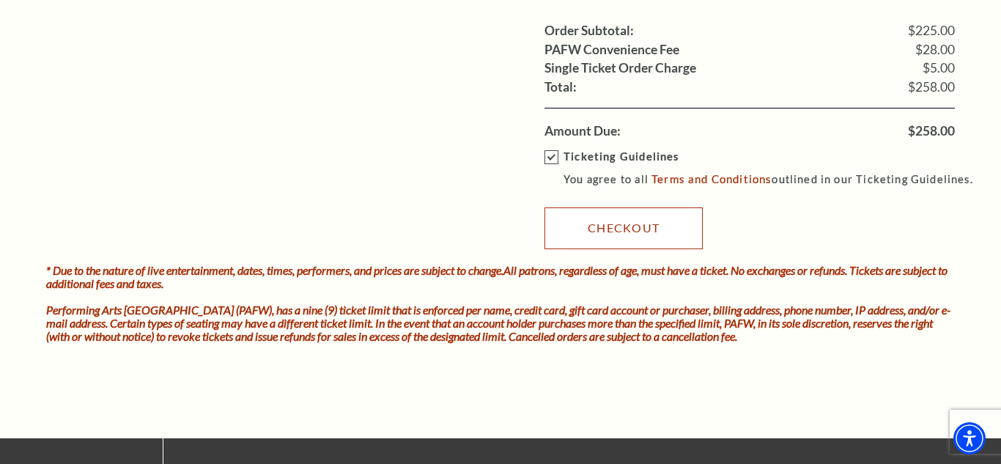
click at [605, 221] on link "Checkout" at bounding box center [623, 227] width 158 height 41
